Goal: Obtain resource: Obtain resource

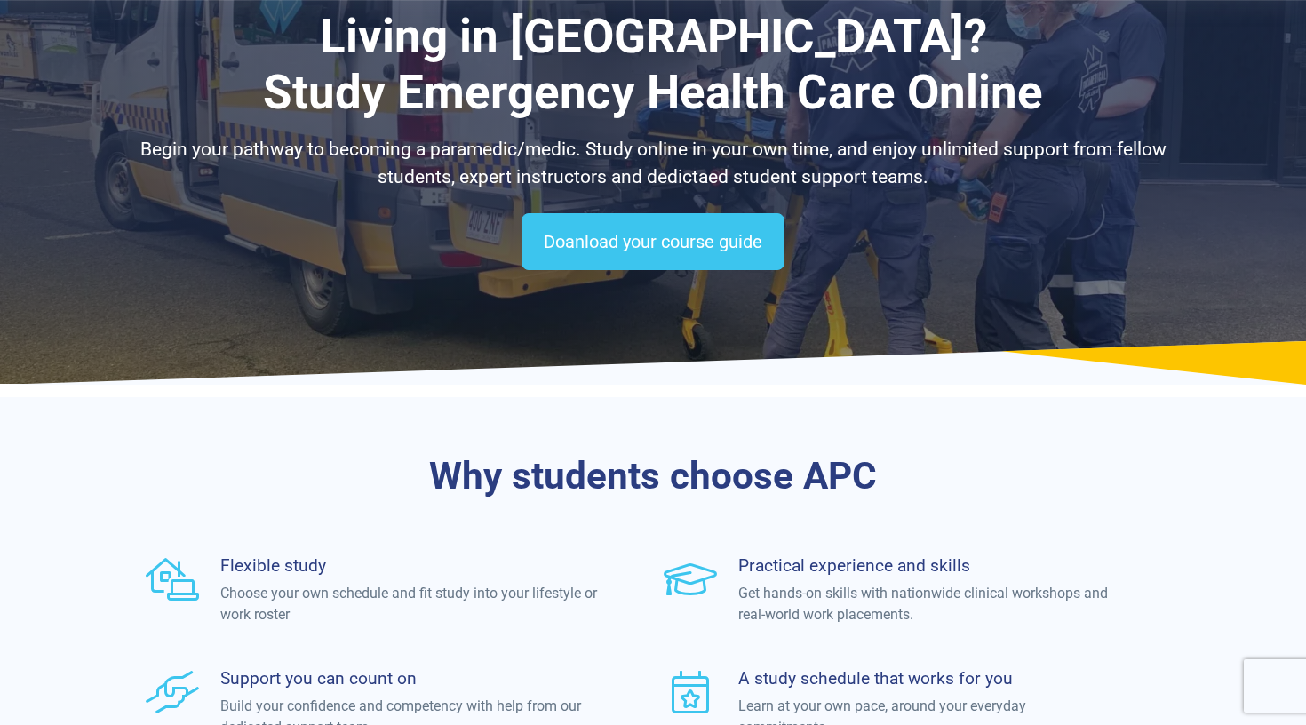
scroll to position [141, 0]
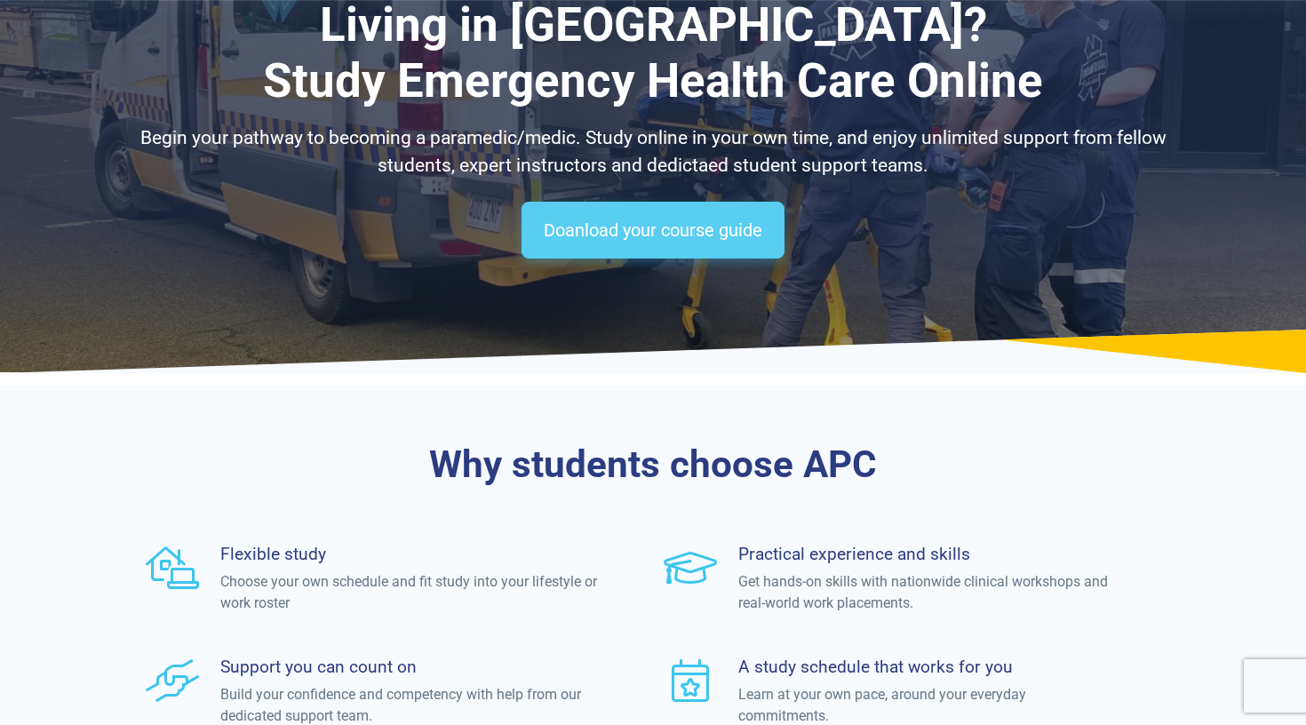
click at [637, 218] on link "Doanload your course guide" at bounding box center [652, 230] width 263 height 57
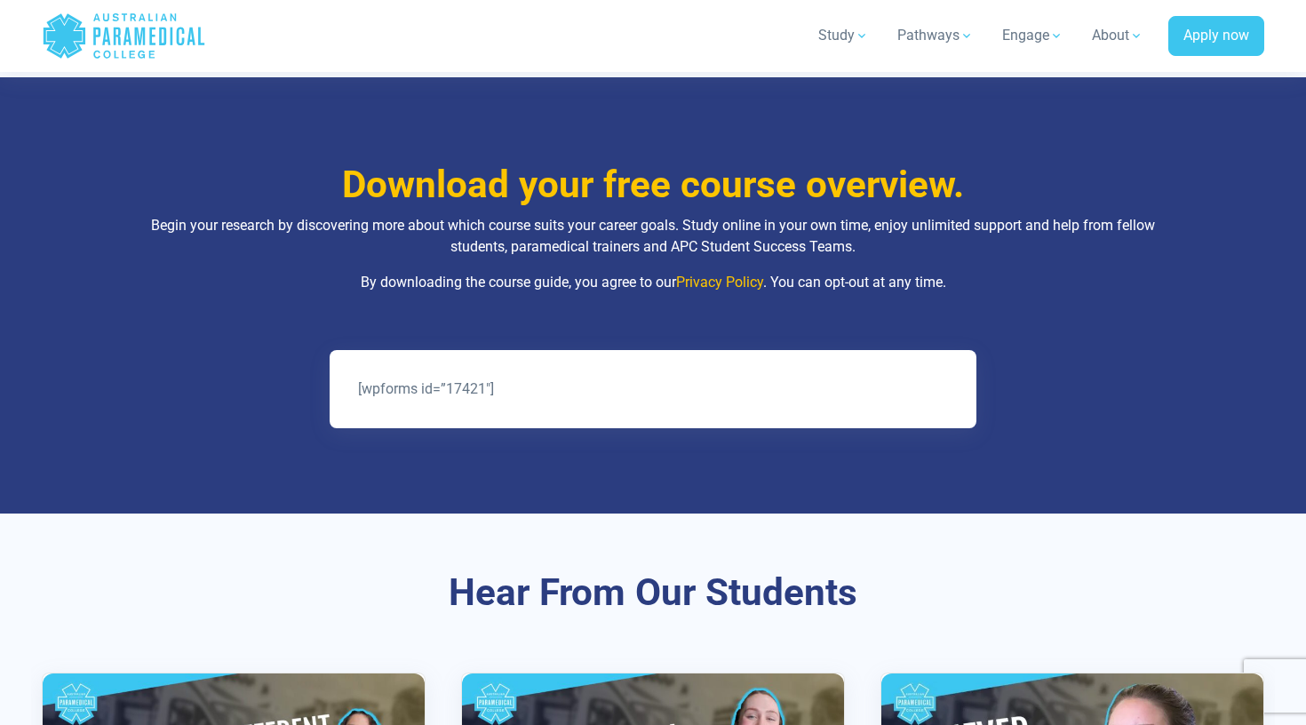
scroll to position [835, 0]
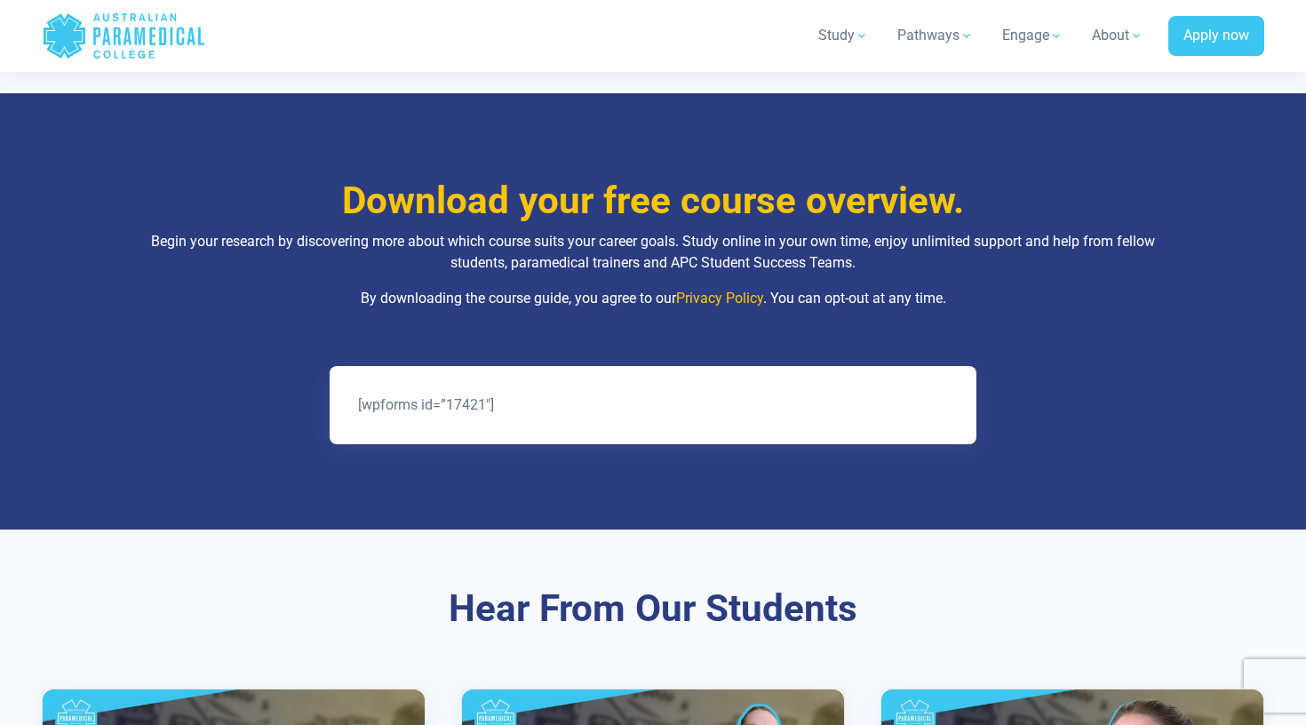
click at [585, 367] on div "[wpforms id=”17421″]" at bounding box center [653, 405] width 647 height 78
click at [579, 394] on div "[wpforms id=”17421″]" at bounding box center [653, 404] width 604 height 21
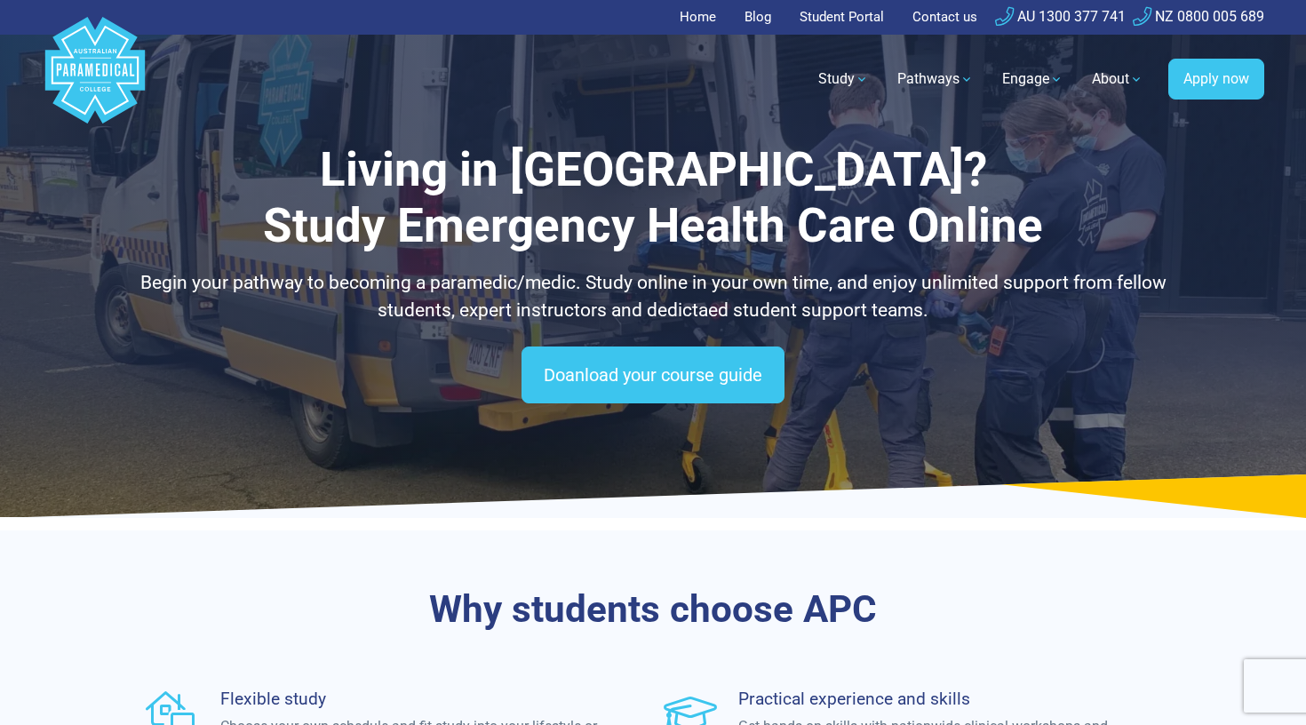
scroll to position [0, 0]
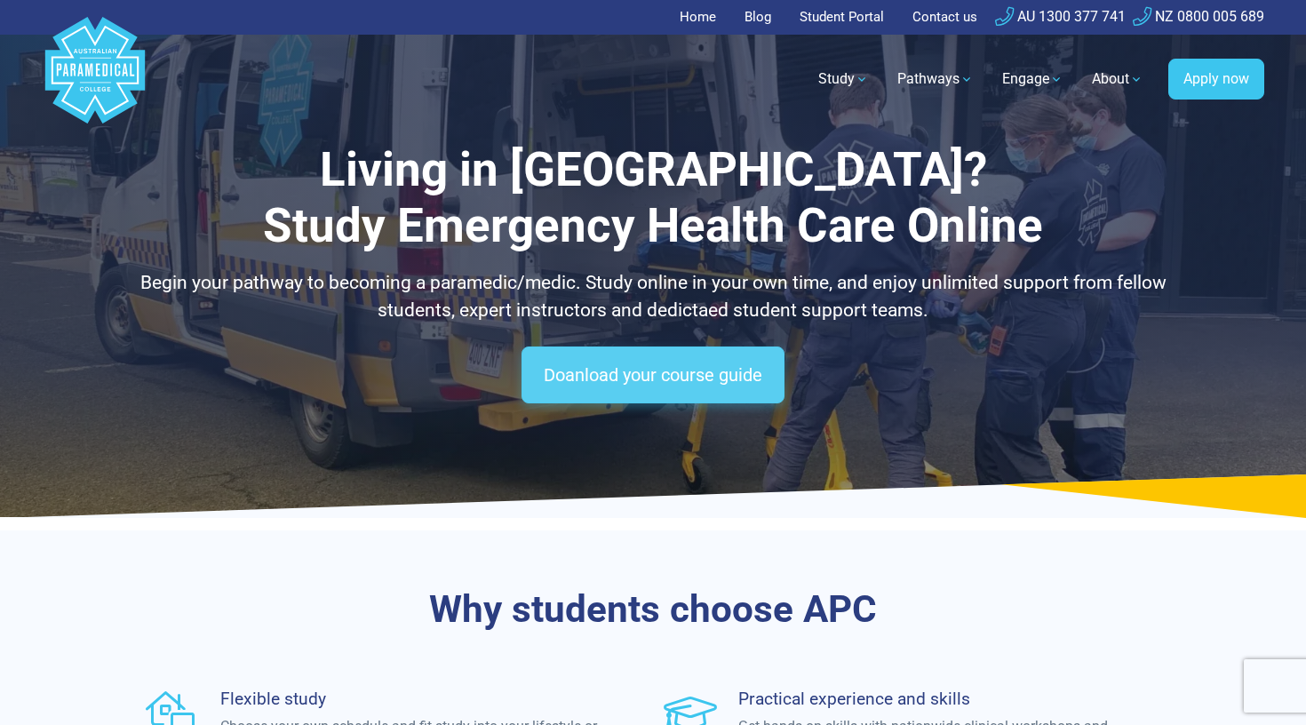
click at [684, 360] on link "Doanload your course guide" at bounding box center [652, 374] width 263 height 57
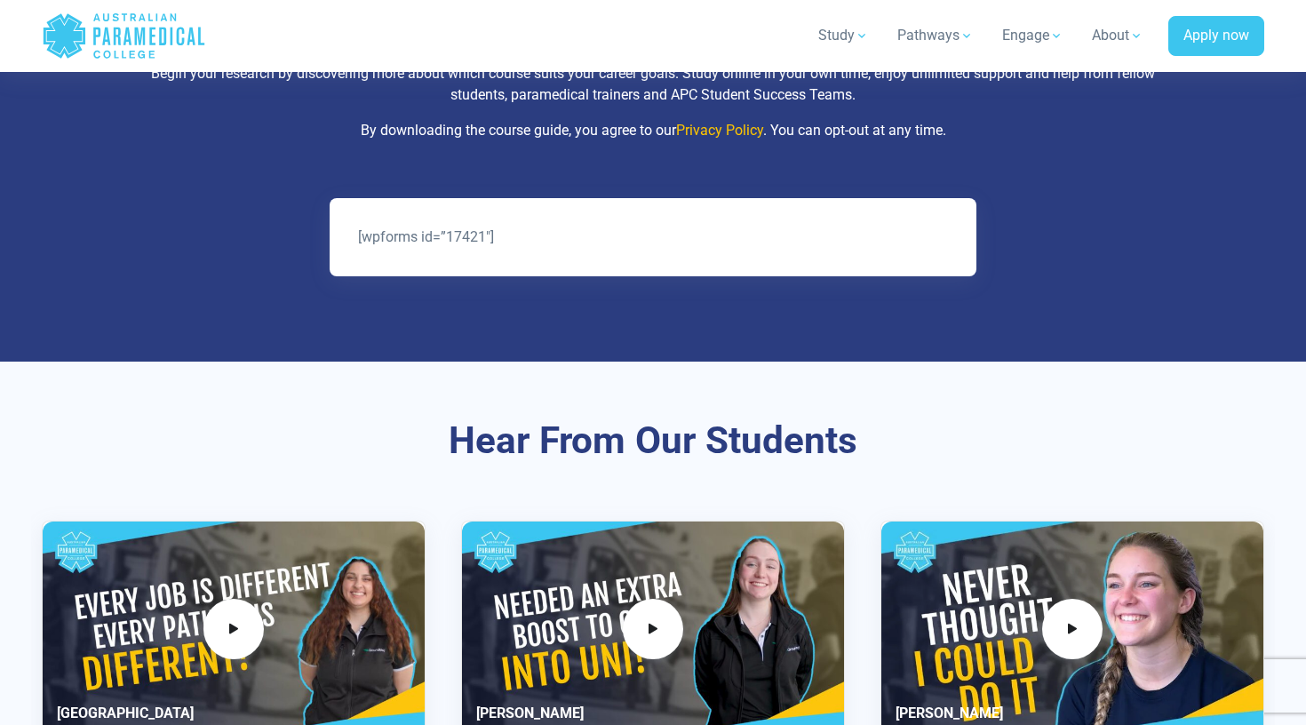
click at [629, 257] on div "[wpforms id=”17421″]" at bounding box center [653, 237] width 647 height 78
drag, startPoint x: 572, startPoint y: 216, endPoint x: 341, endPoint y: 220, distance: 231.0
click at [341, 220] on div "[wpforms id=”17421″]" at bounding box center [653, 237] width 647 height 78
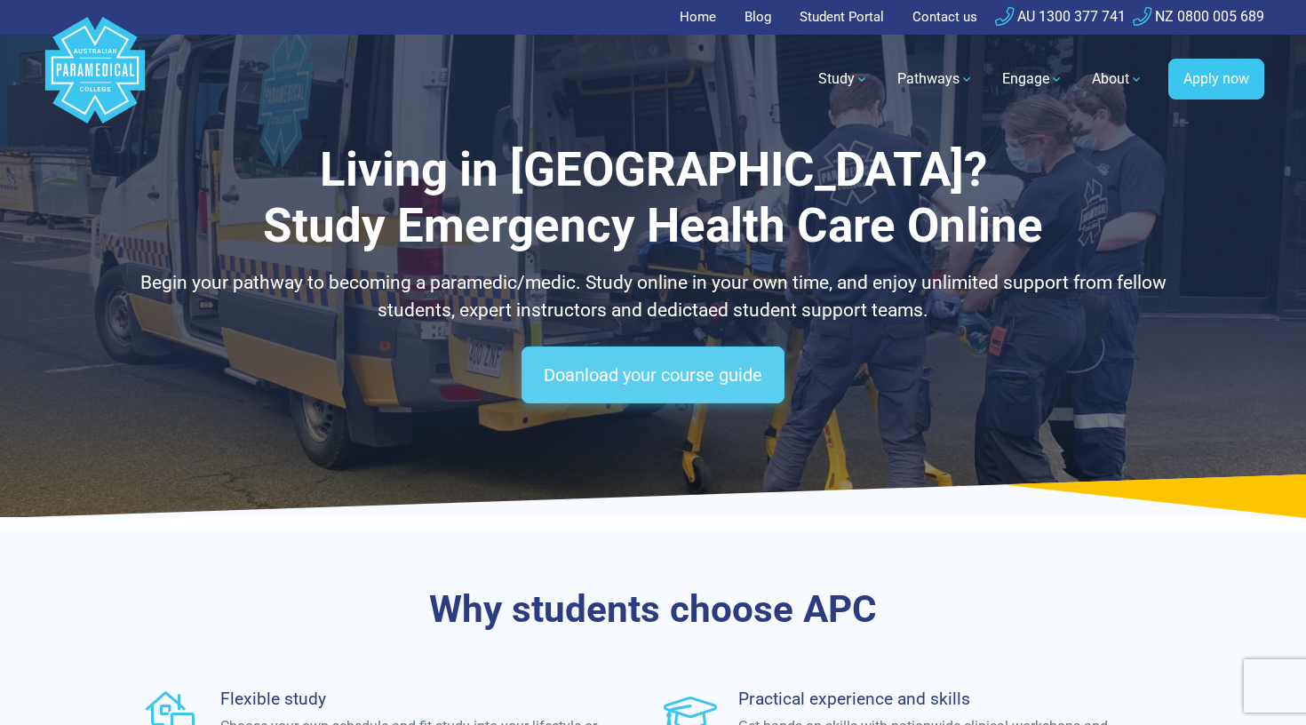
click at [627, 359] on link "Doanload your course guide" at bounding box center [652, 374] width 263 height 57
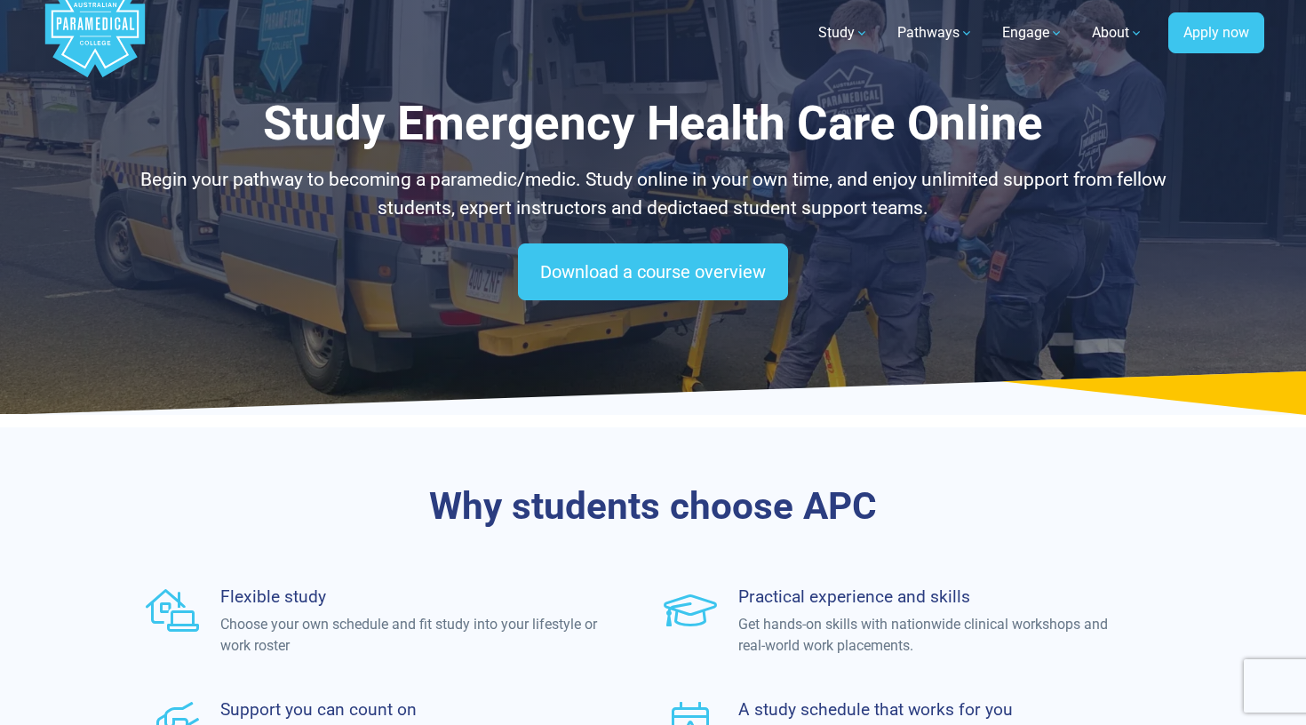
scroll to position [49, 0]
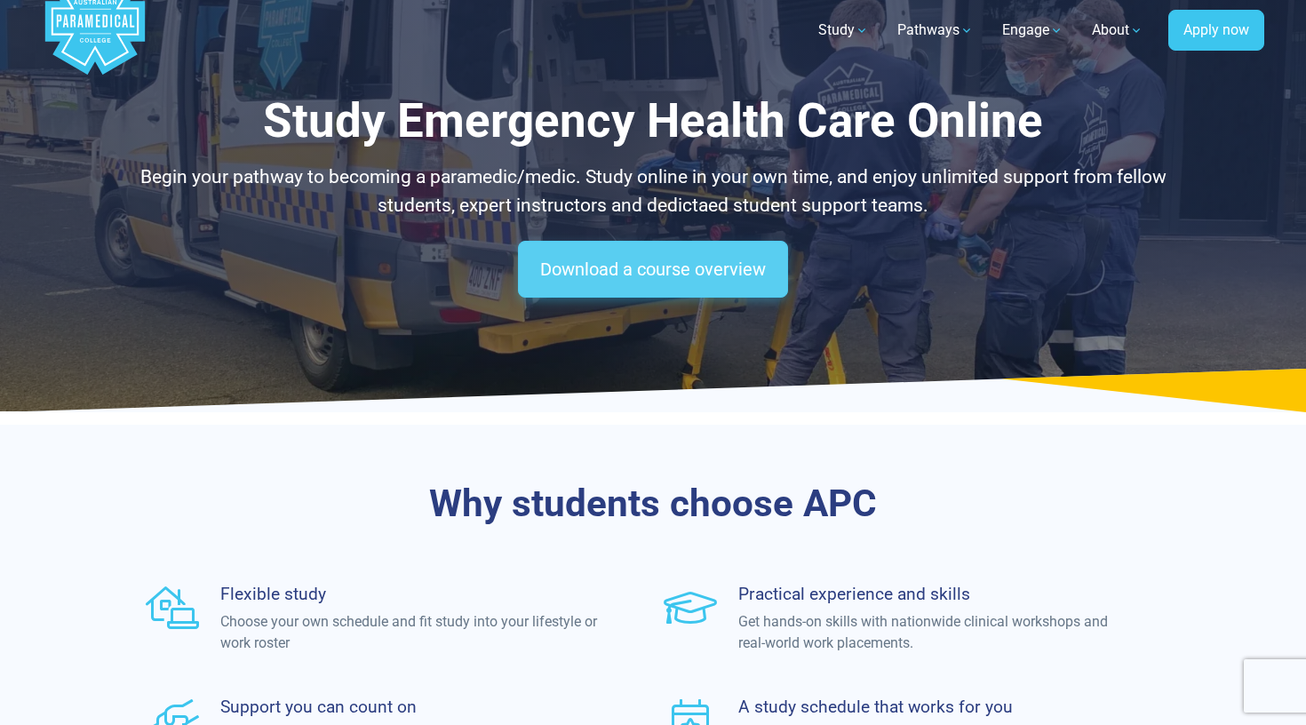
click at [630, 274] on link "Download a course overview" at bounding box center [653, 269] width 270 height 57
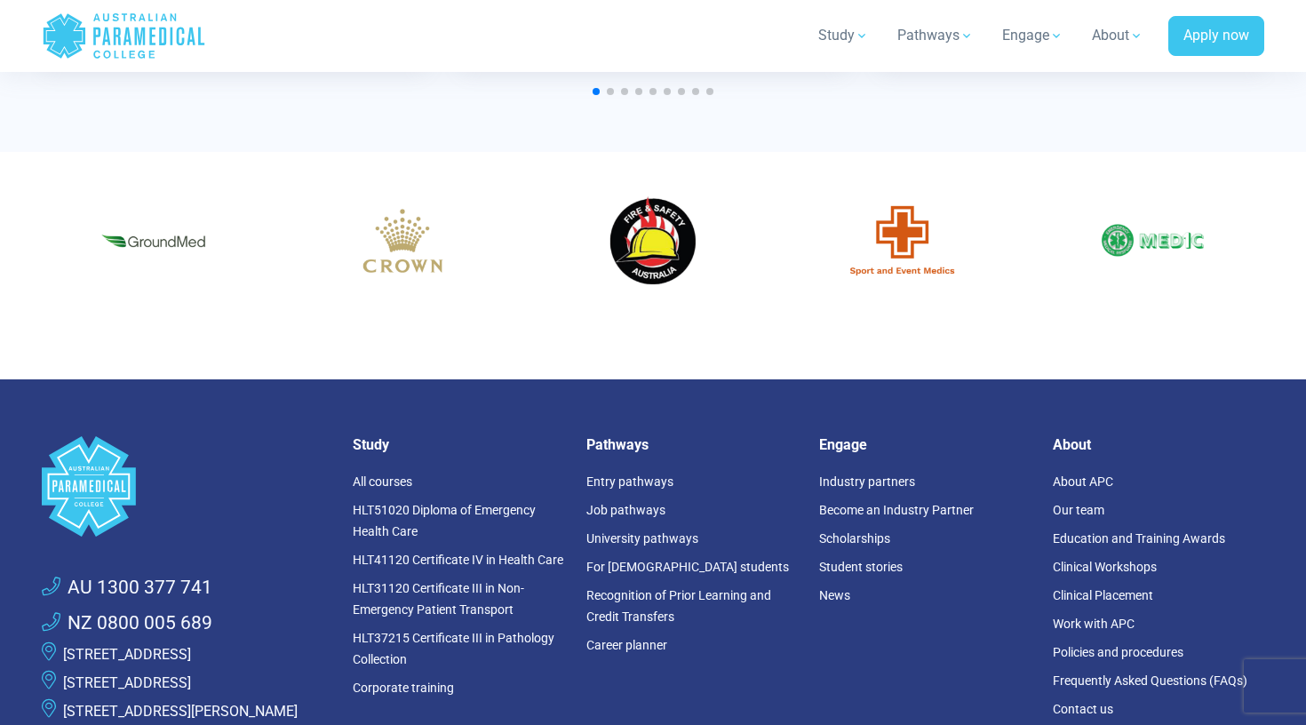
scroll to position [2057, 0]
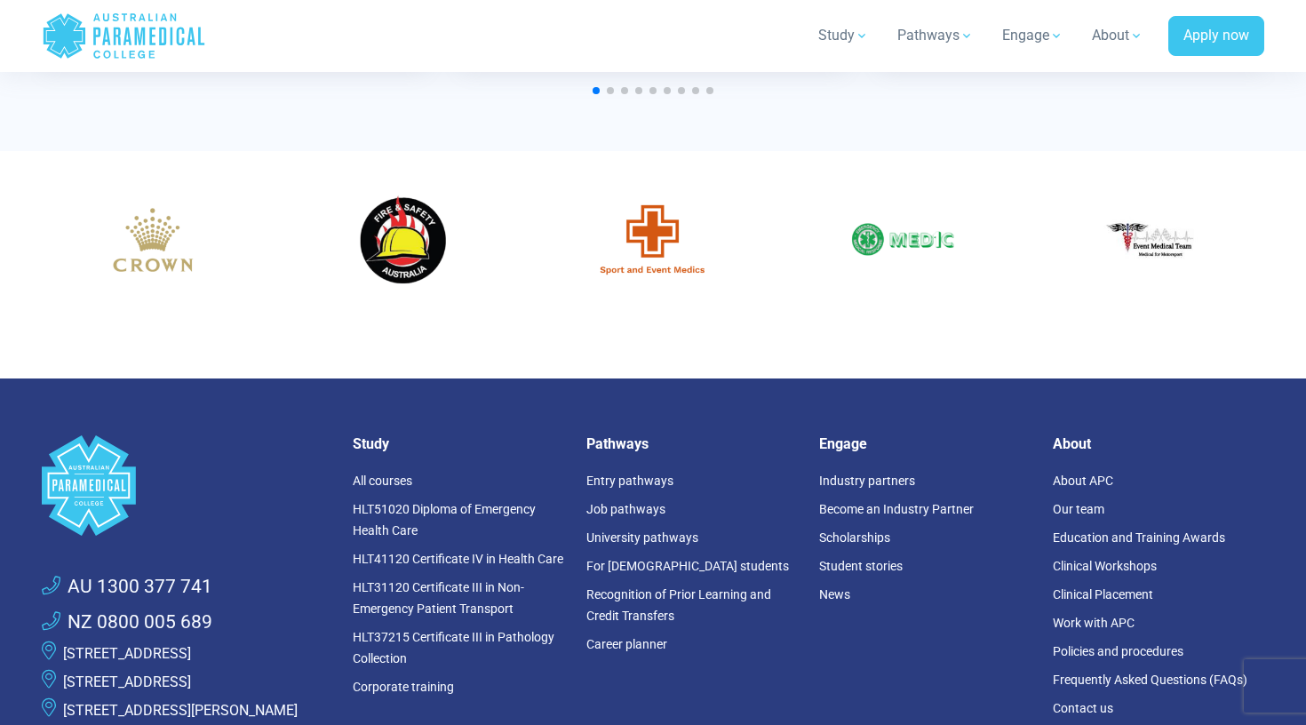
click at [415, 514] on li "HLT51020 Diploma of Emergency Health Care" at bounding box center [459, 520] width 212 height 50
click at [413, 507] on link "HLT51020 Diploma of Emergency Health Care" at bounding box center [444, 520] width 183 height 36
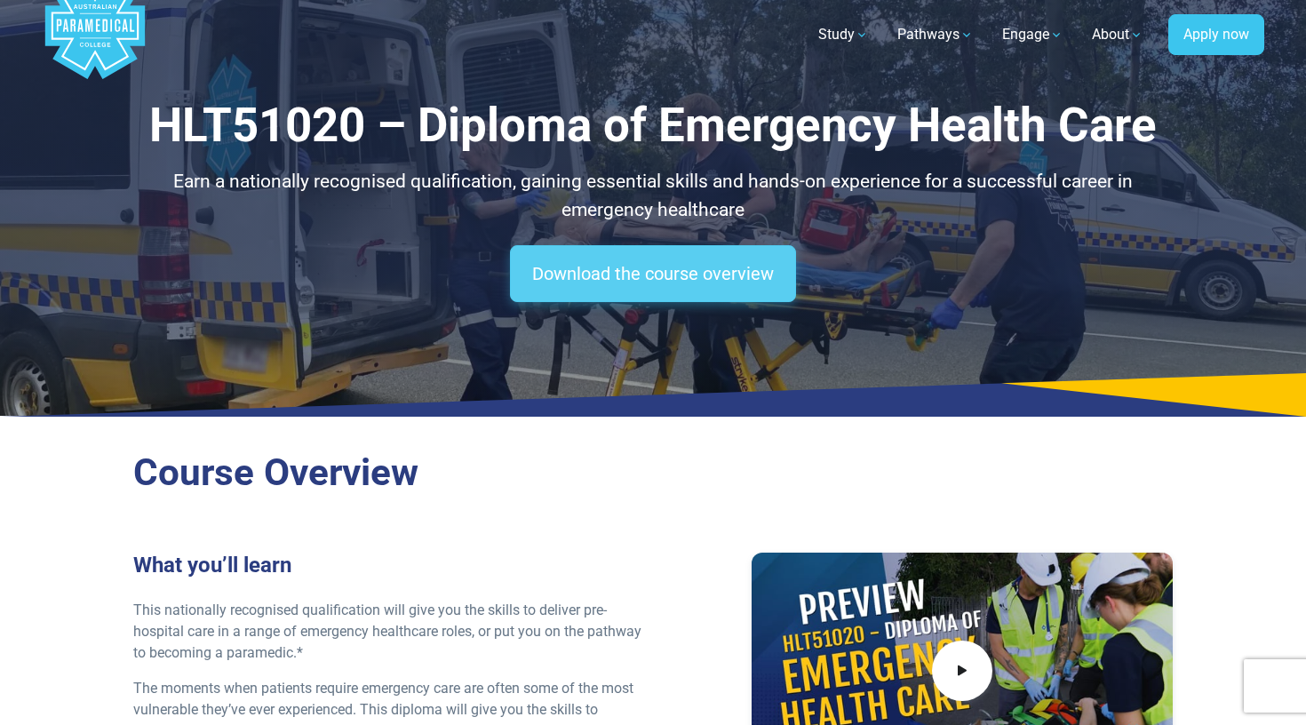
click at [618, 287] on link "Download the course overview" at bounding box center [653, 273] width 286 height 57
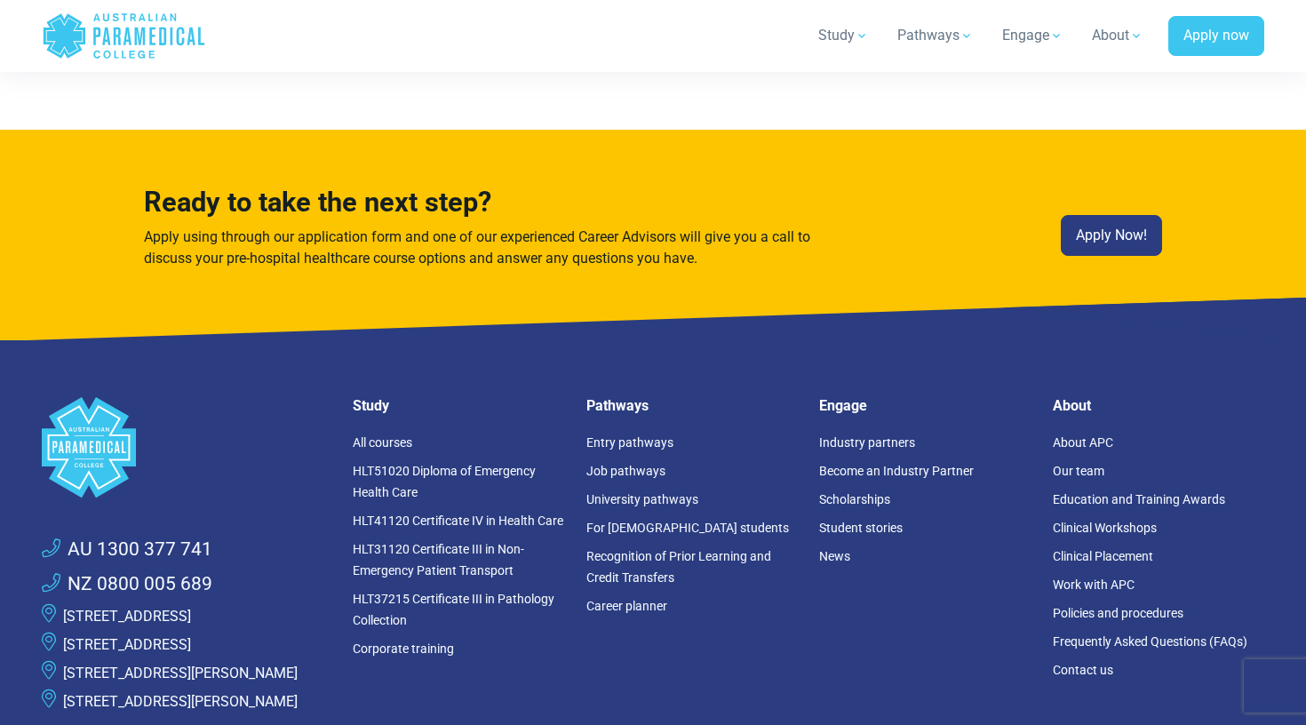
scroll to position [11454, 0]
